Goal: Download file/media

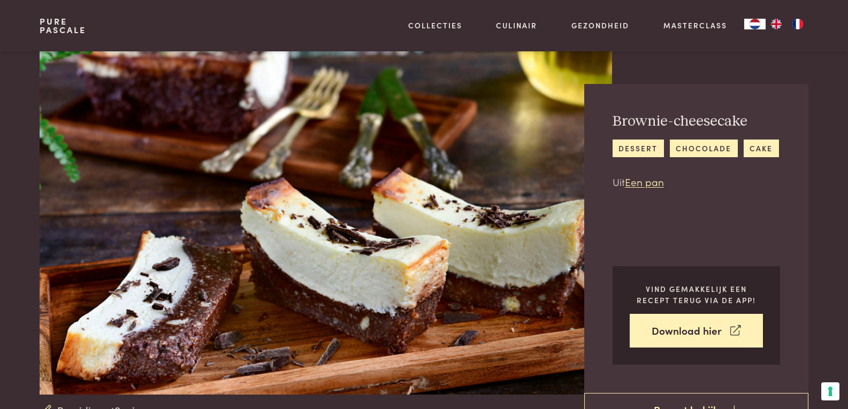
scroll to position [54, 0]
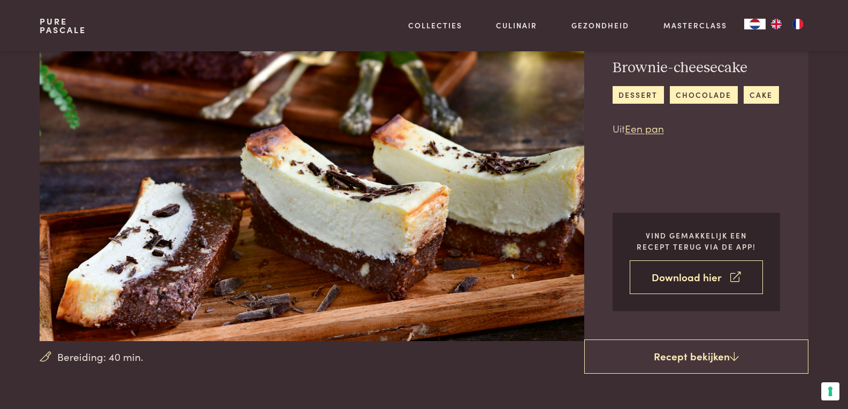
click at [723, 278] on link "Download hier" at bounding box center [696, 278] width 133 height 34
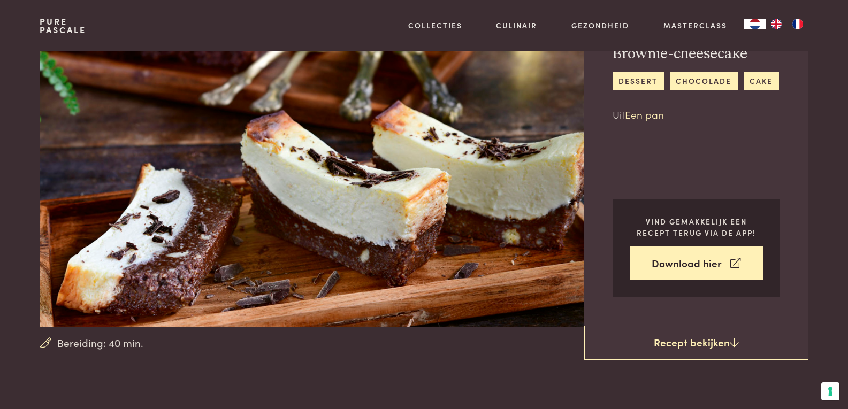
scroll to position [161, 0]
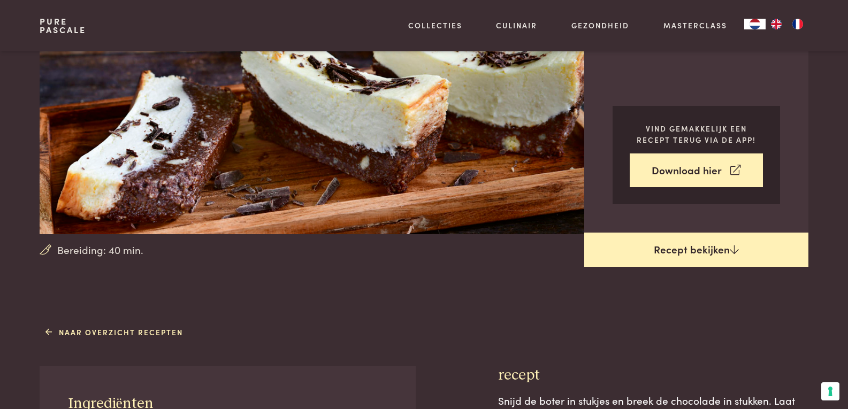
click at [716, 252] on link "Recept bekijken" at bounding box center [696, 250] width 224 height 34
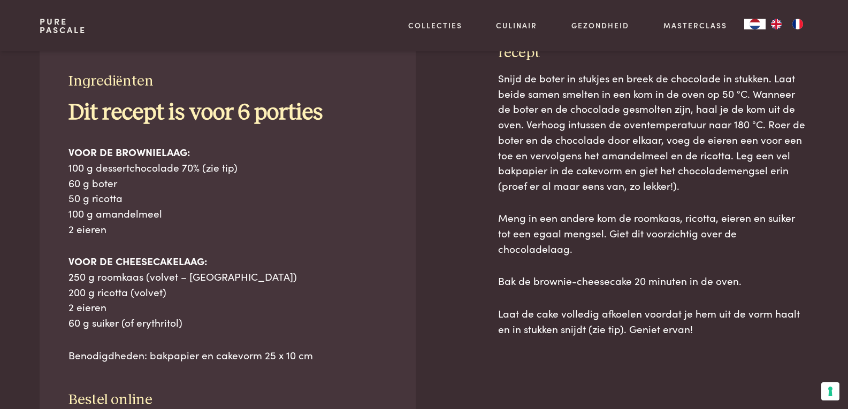
scroll to position [484, 0]
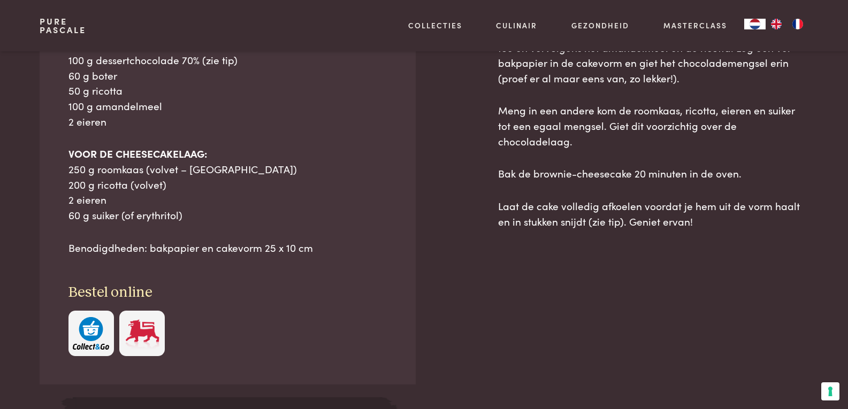
scroll to position [644, 0]
